Goal: Transaction & Acquisition: Purchase product/service

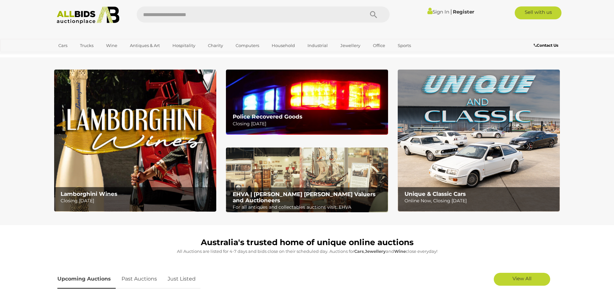
click at [293, 92] on img at bounding box center [307, 102] width 162 height 65
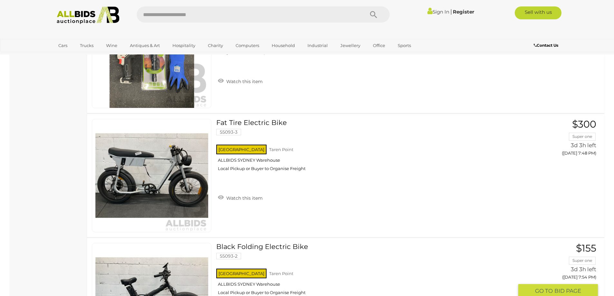
scroll to position [1693, 0]
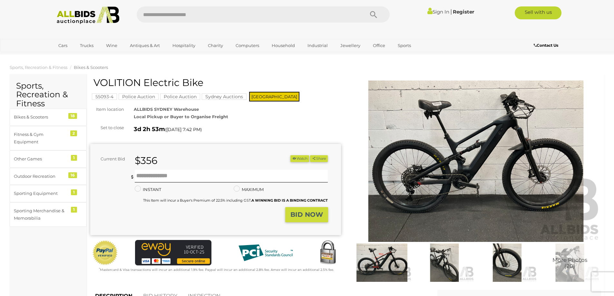
click at [490, 123] on img at bounding box center [476, 162] width 251 height 162
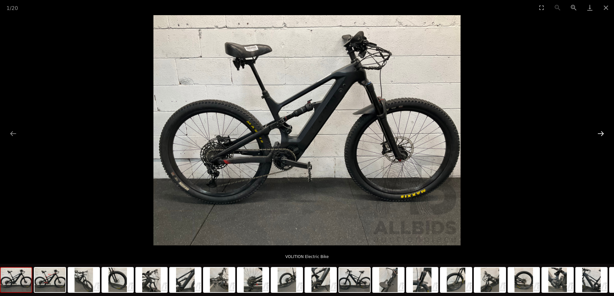
click at [600, 133] on button "Next slide" at bounding box center [601, 133] width 14 height 13
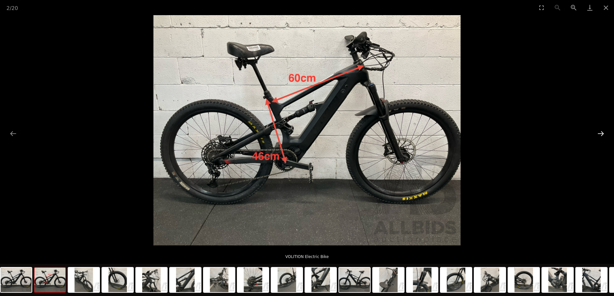
click at [600, 133] on button "Next slide" at bounding box center [601, 133] width 14 height 13
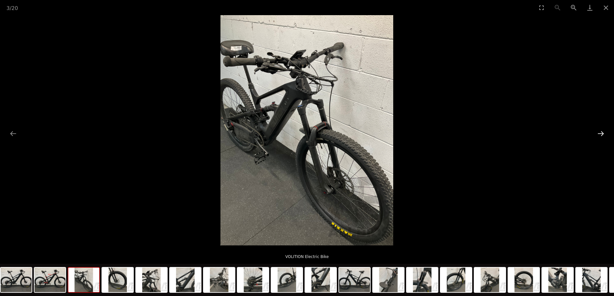
click at [600, 133] on button "Next slide" at bounding box center [601, 133] width 14 height 13
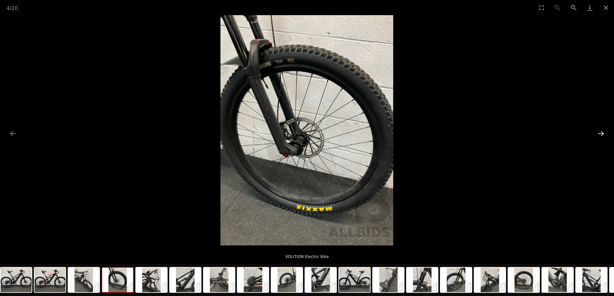
click at [600, 133] on button "Next slide" at bounding box center [601, 133] width 14 height 13
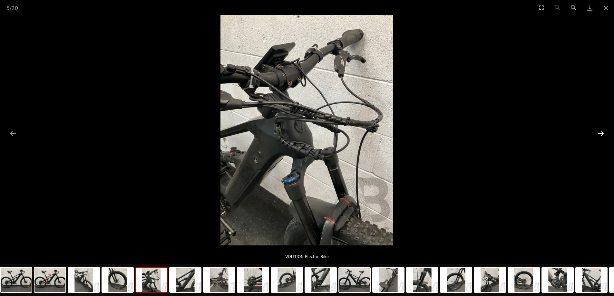
click at [600, 133] on button "Next slide" at bounding box center [601, 133] width 14 height 13
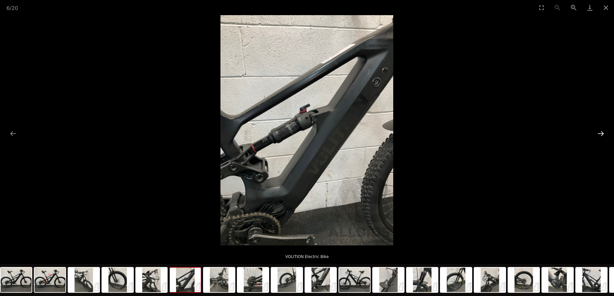
click at [600, 133] on button "Next slide" at bounding box center [601, 133] width 14 height 13
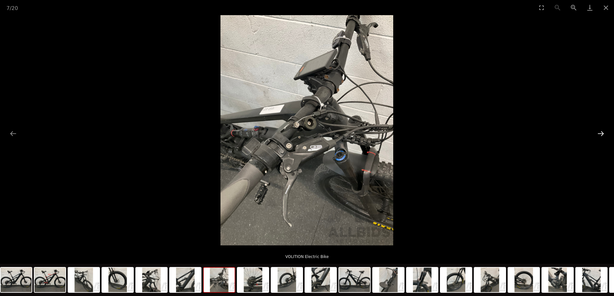
click at [600, 133] on button "Next slide" at bounding box center [601, 133] width 14 height 13
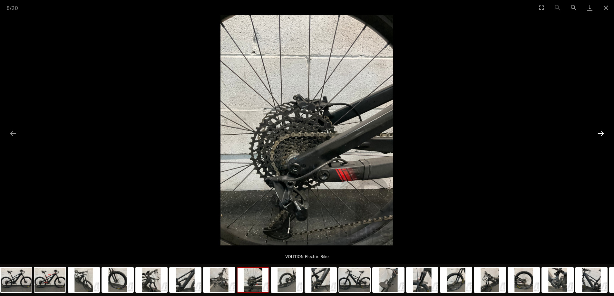
click at [600, 133] on button "Next slide" at bounding box center [601, 133] width 14 height 13
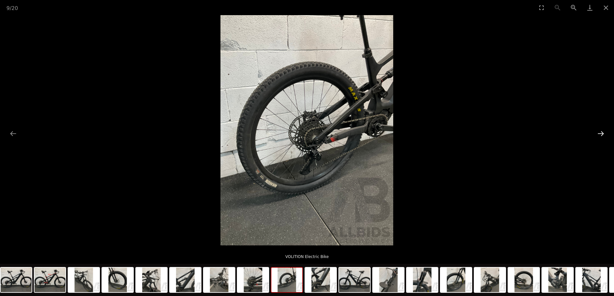
click at [600, 133] on button "Next slide" at bounding box center [601, 133] width 14 height 13
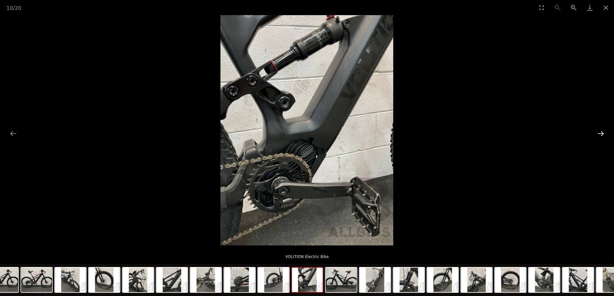
click at [600, 133] on button "Next slide" at bounding box center [601, 133] width 14 height 13
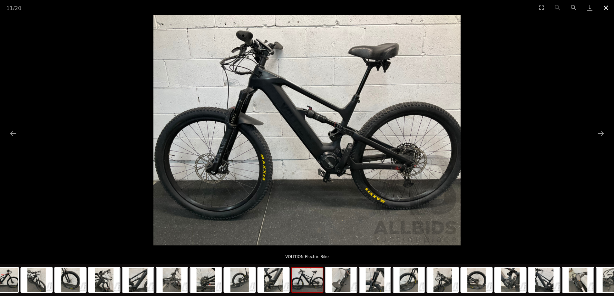
click at [602, 7] on button "Close gallery" at bounding box center [606, 7] width 16 height 15
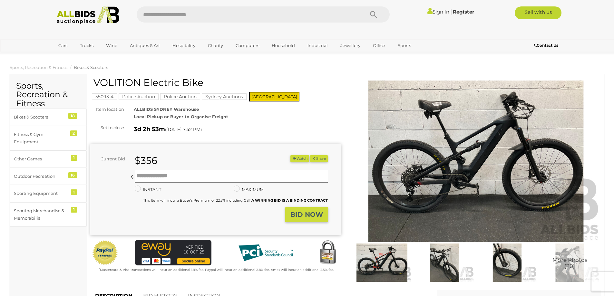
drag, startPoint x: 213, startPoint y: 79, endPoint x: 96, endPoint y: 80, distance: 116.7
click at [96, 80] on h1 "VOLITION Electric Bike" at bounding box center [216, 82] width 246 height 11
copy h1 "VOLITION Electric Bike"
click at [469, 141] on img at bounding box center [476, 162] width 251 height 162
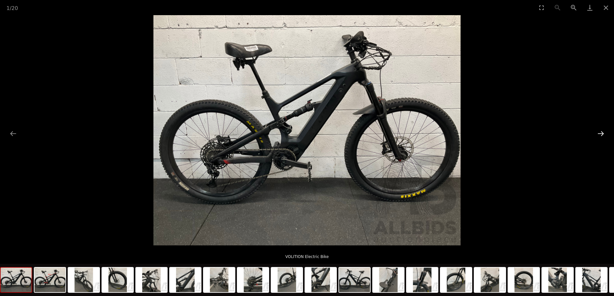
click at [602, 131] on button "Next slide" at bounding box center [601, 133] width 14 height 13
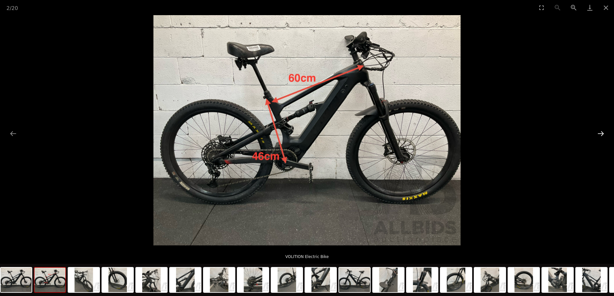
click at [602, 131] on button "Next slide" at bounding box center [601, 133] width 14 height 13
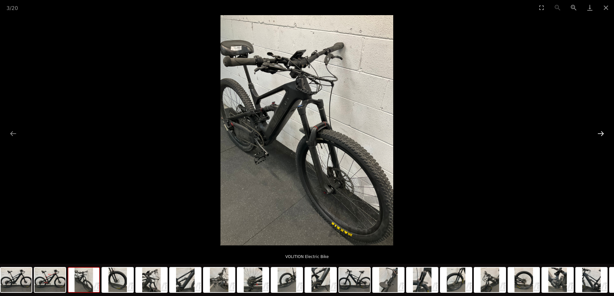
click at [602, 131] on button "Next slide" at bounding box center [601, 133] width 14 height 13
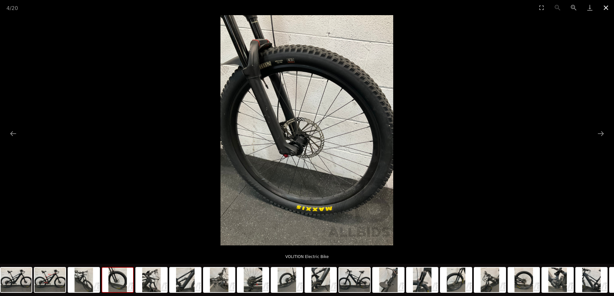
click at [604, 7] on button "Close gallery" at bounding box center [606, 7] width 16 height 15
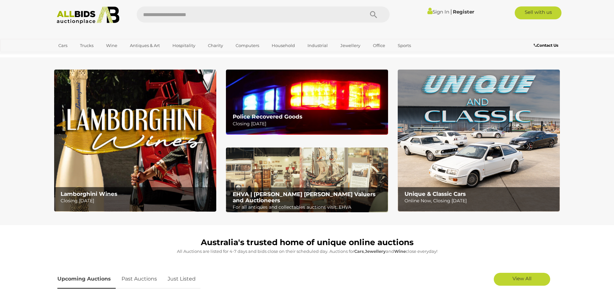
click at [491, 121] on img at bounding box center [479, 141] width 162 height 142
